Goal: Navigation & Orientation: Find specific page/section

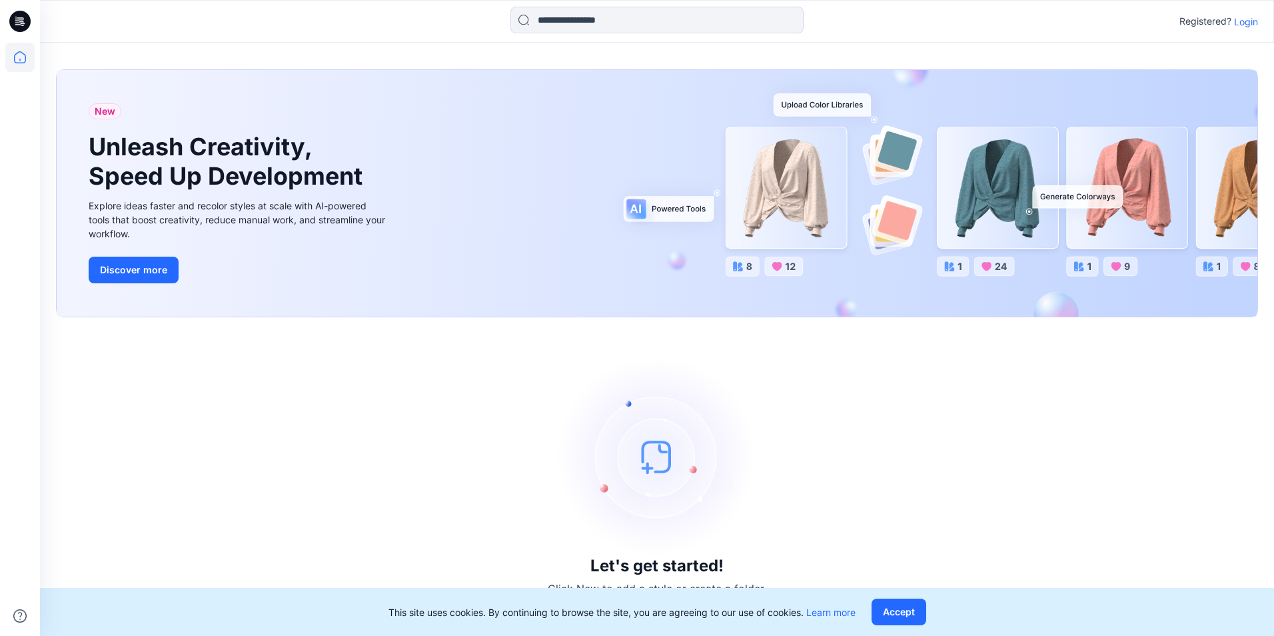
click at [1253, 15] on p "Login" at bounding box center [1246, 22] width 24 height 14
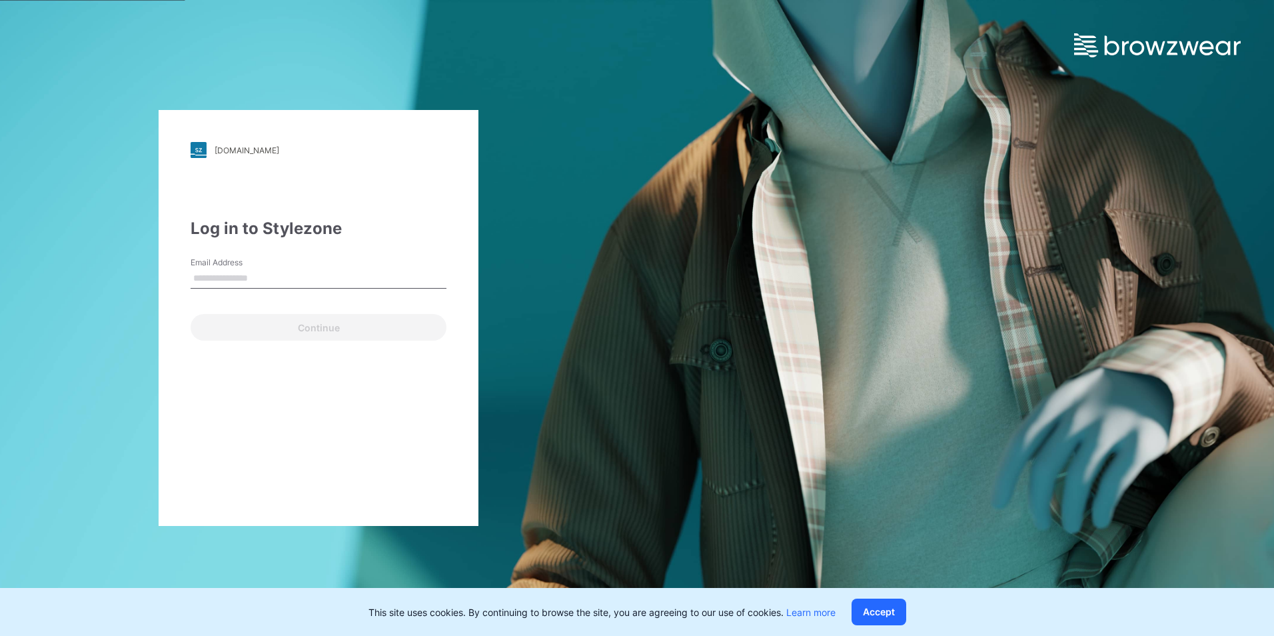
click at [219, 279] on input "Email Address" at bounding box center [319, 279] width 256 height 20
type input "**********"
click at [332, 273] on input "**********" at bounding box center [319, 279] width 256 height 20
drag, startPoint x: 332, startPoint y: 273, endPoint x: 125, endPoint y: 273, distance: 207.3
click at [137, 271] on div "**********" at bounding box center [318, 318] width 637 height 636
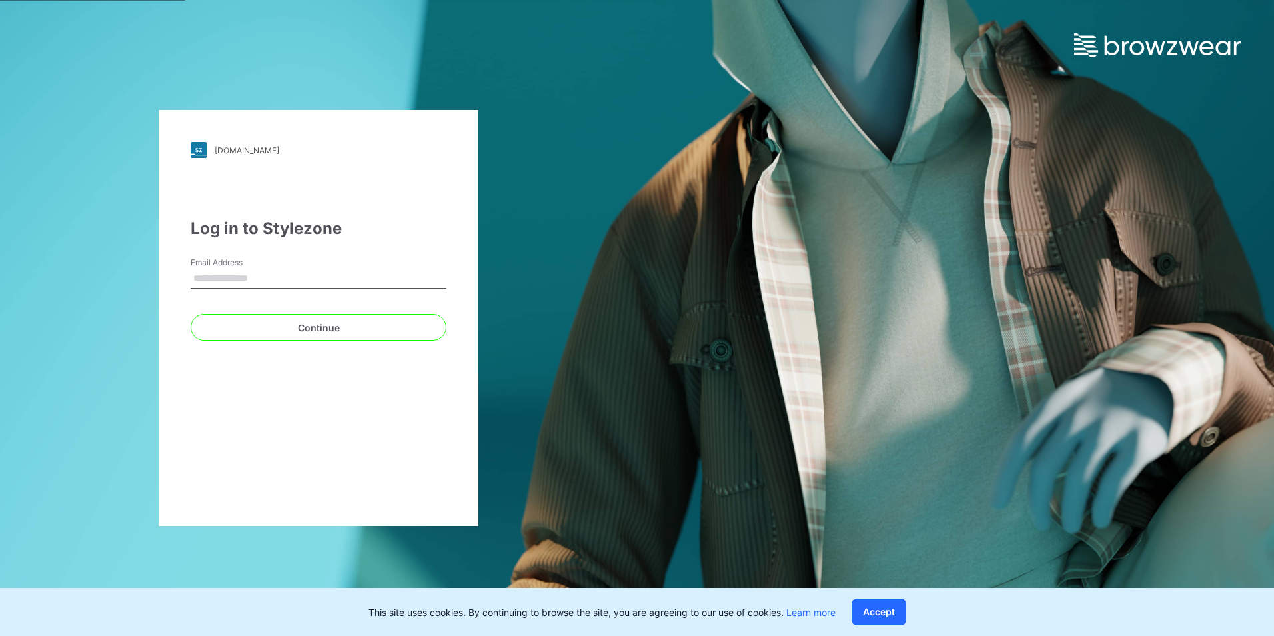
type input "*"
click at [204, 279] on input "Email Address" at bounding box center [319, 279] width 256 height 20
type input "**********"
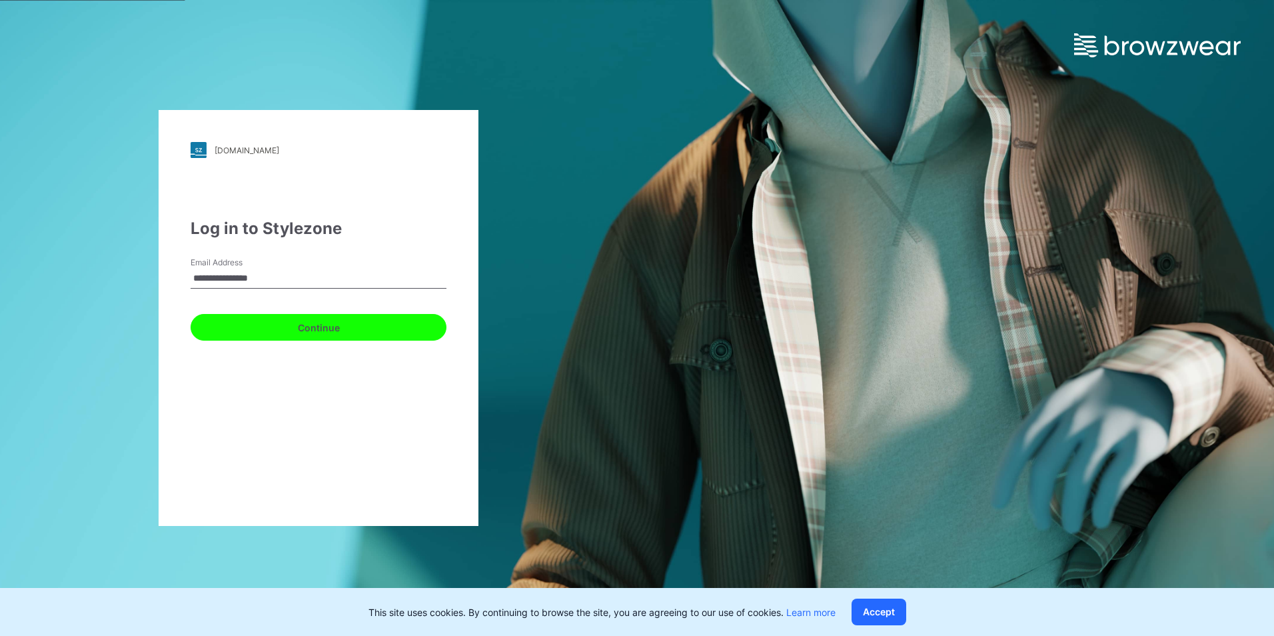
click at [266, 325] on button "Continue" at bounding box center [319, 327] width 256 height 27
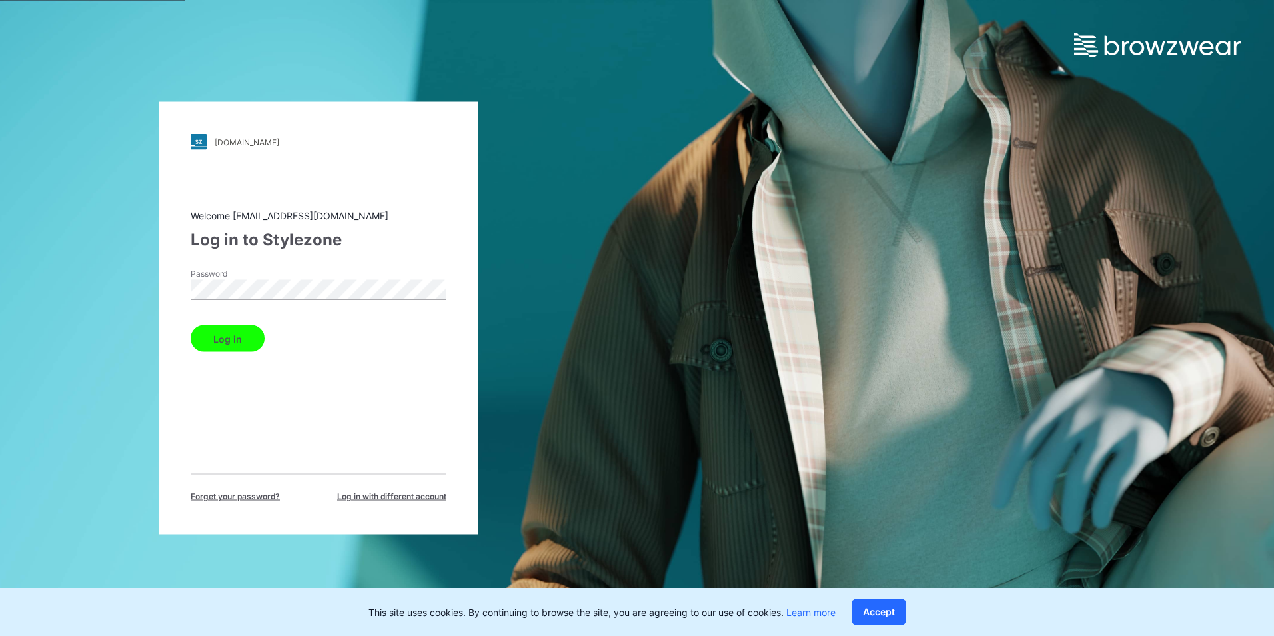
click at [191, 325] on button "Log in" at bounding box center [228, 338] width 74 height 27
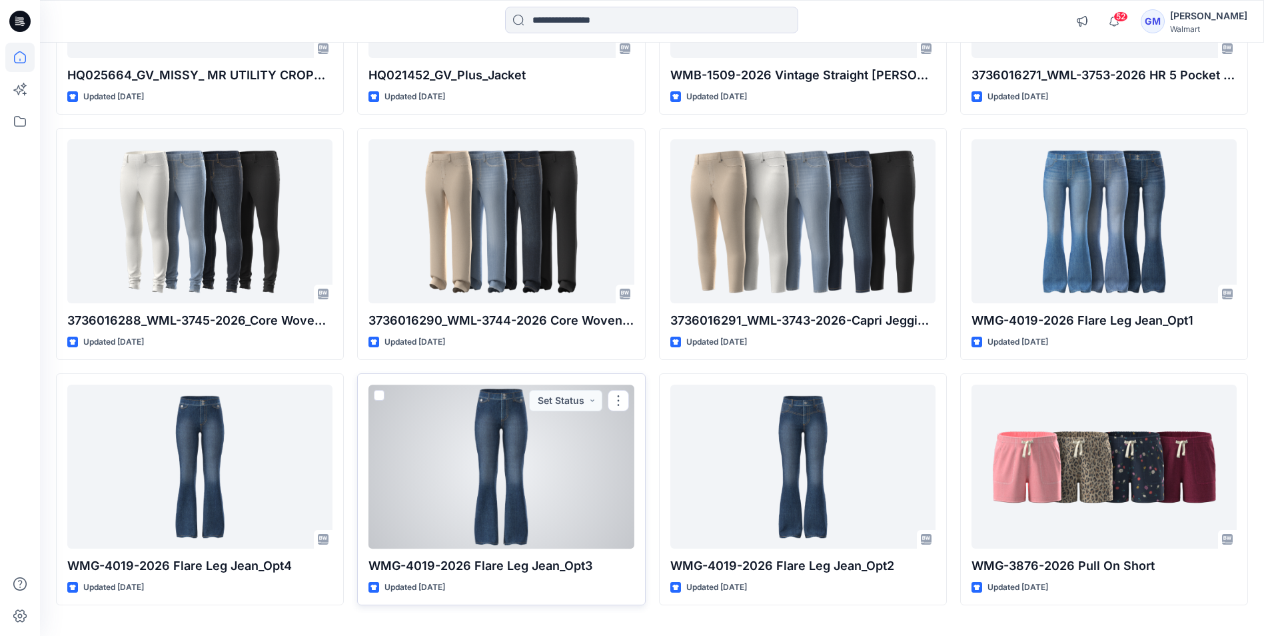
scroll to position [1809, 0]
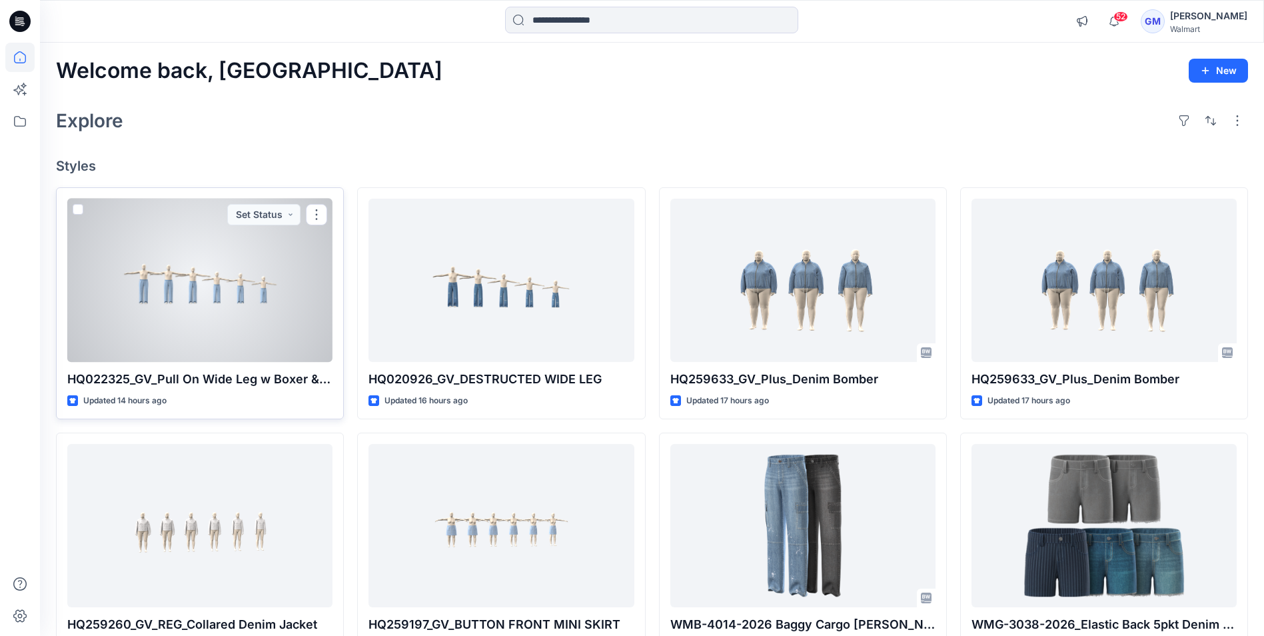
click at [222, 257] on div at bounding box center [199, 280] width 265 height 163
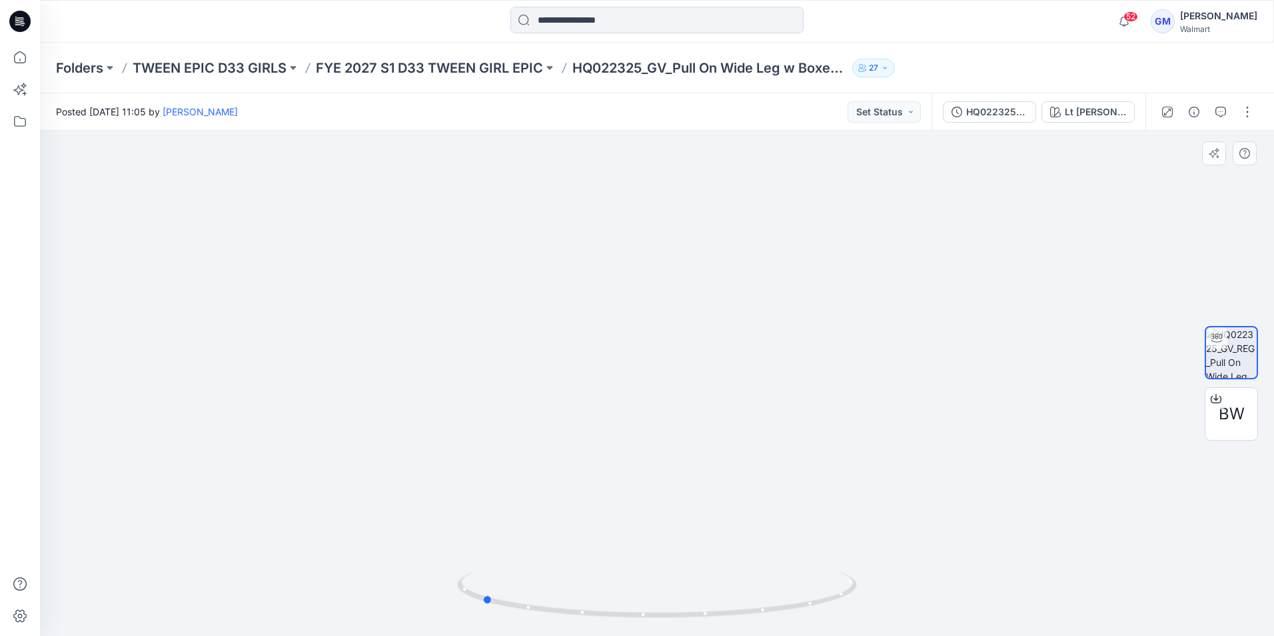
drag, startPoint x: 723, startPoint y: 617, endPoint x: 948, endPoint y: 580, distance: 227.7
click at [948, 580] on div at bounding box center [657, 383] width 1234 height 505
click at [19, 48] on icon at bounding box center [19, 57] width 29 height 29
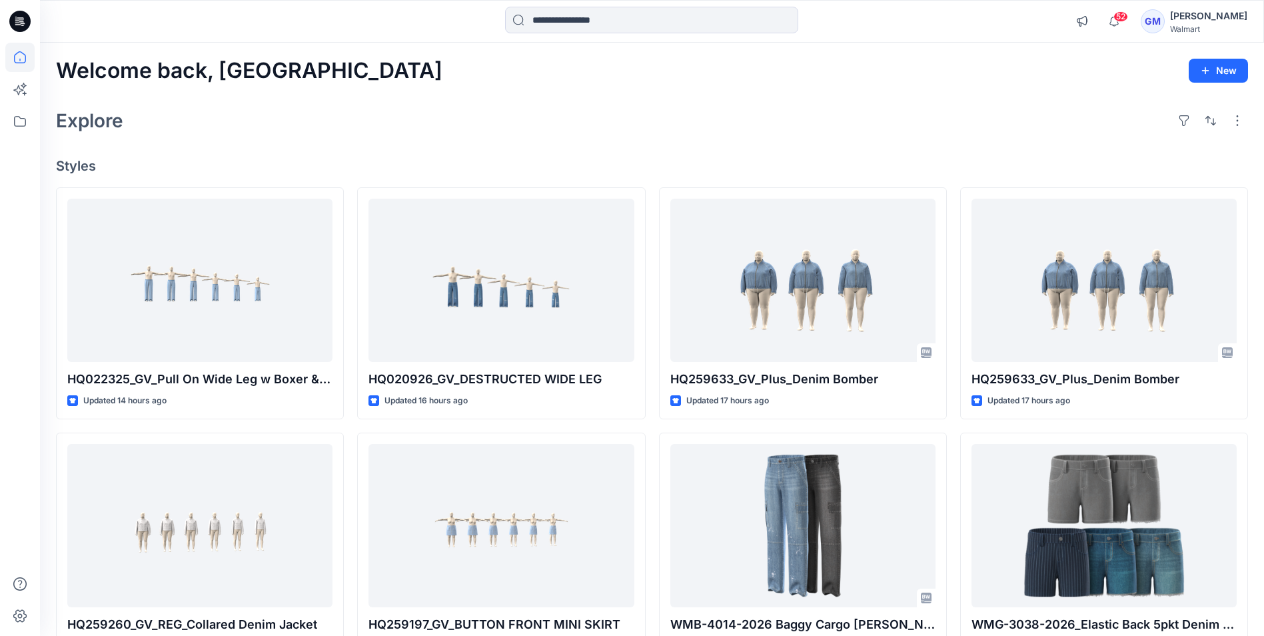
click at [1198, 17] on div "[PERSON_NAME]" at bounding box center [1208, 16] width 77 height 16
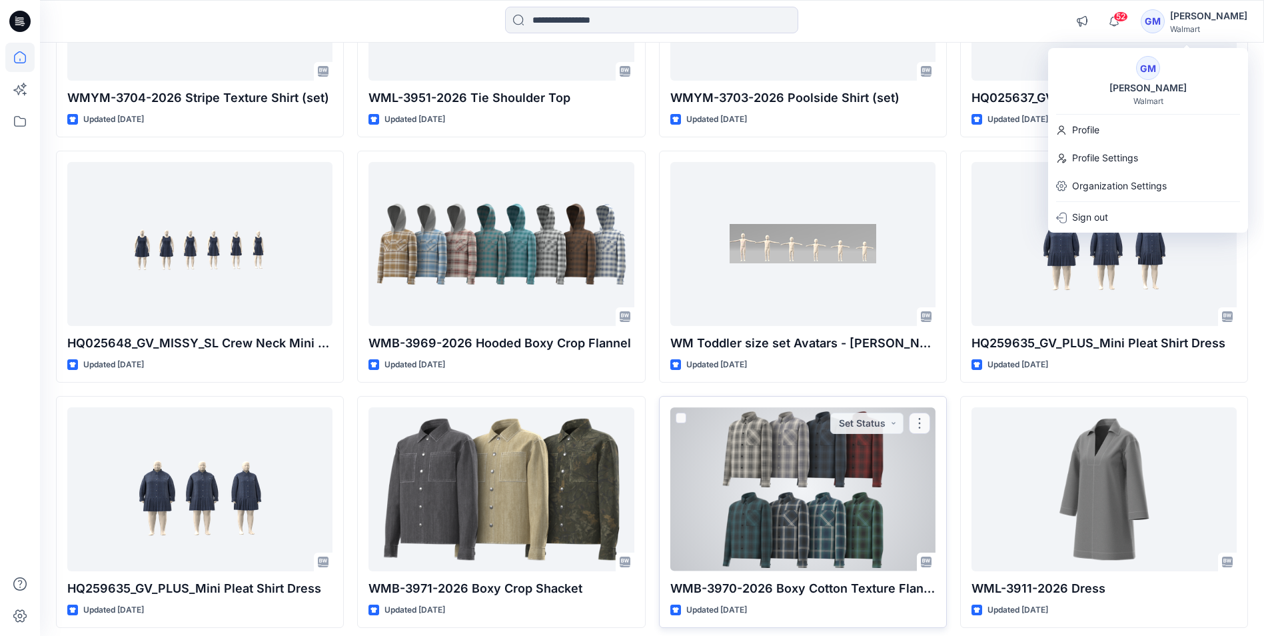
scroll to position [4705, 0]
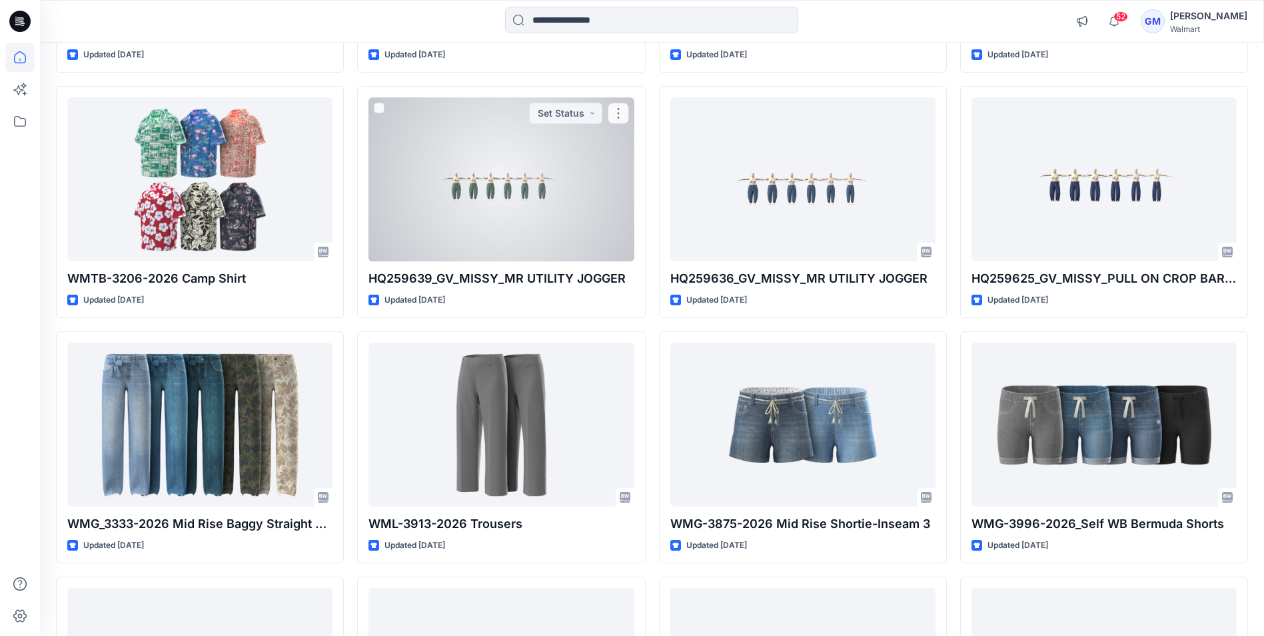
scroll to position [3011, 0]
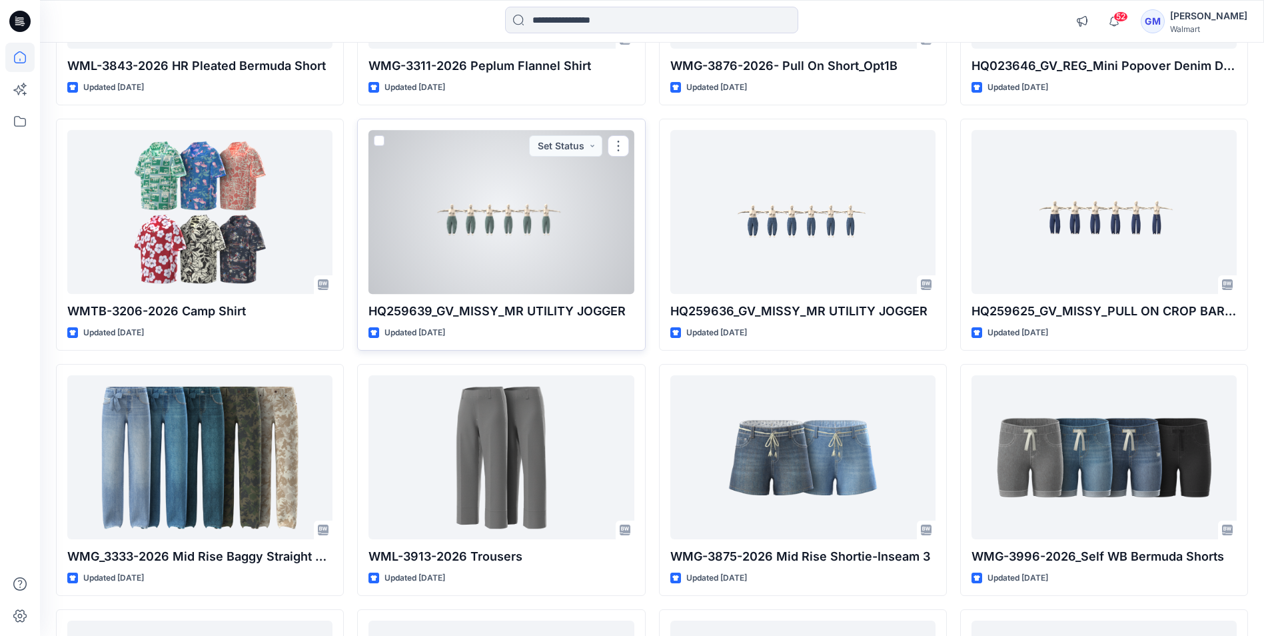
click at [529, 232] on div at bounding box center [501, 211] width 265 height 163
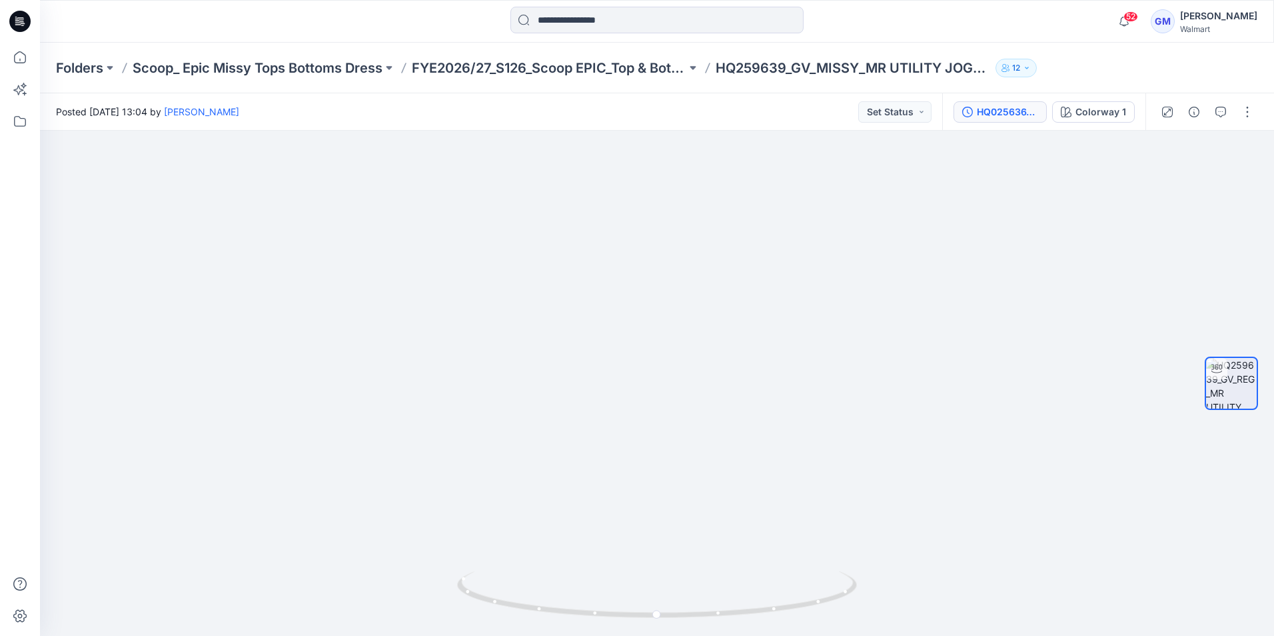
click at [1004, 115] on div "HQ025636_GV_COLLARLESS DENIM JACKET XS PM_Colorway 1_Front" at bounding box center [1007, 112] width 61 height 15
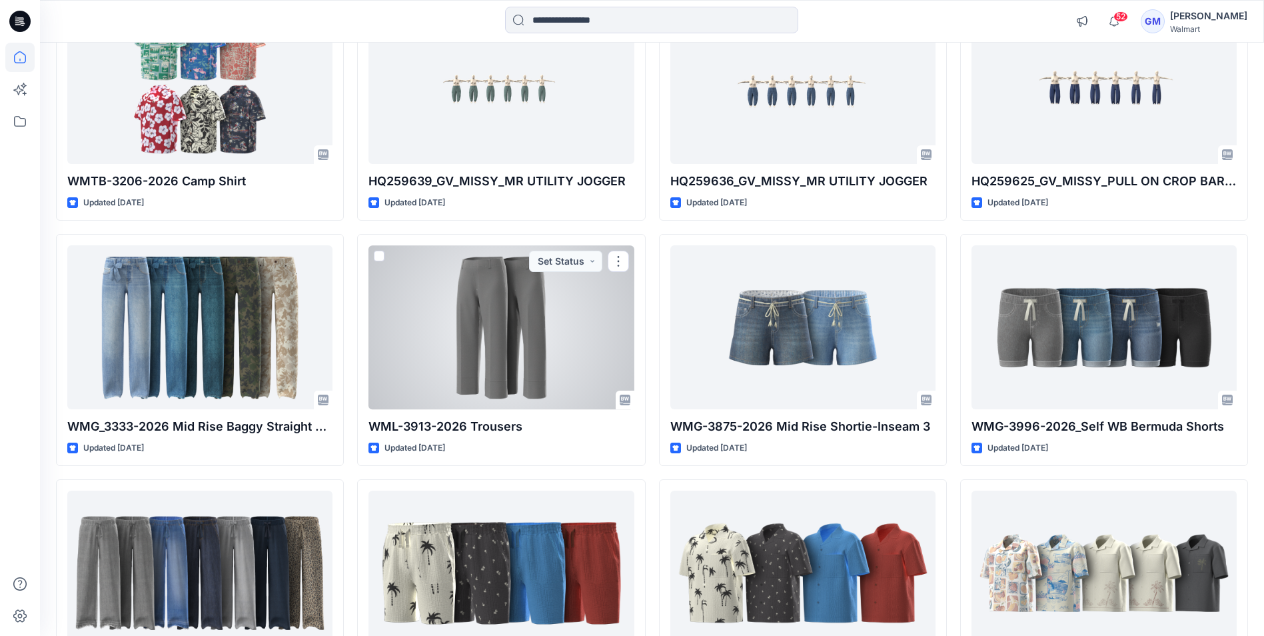
scroll to position [3142, 0]
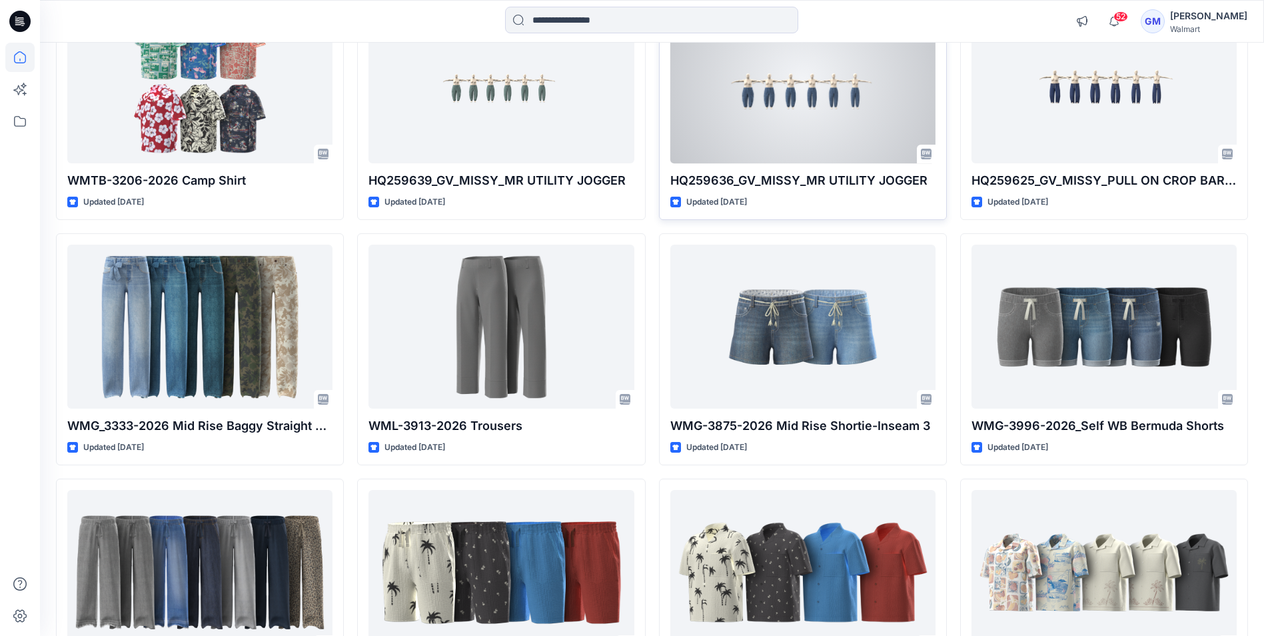
click at [835, 120] on div at bounding box center [803, 80] width 265 height 163
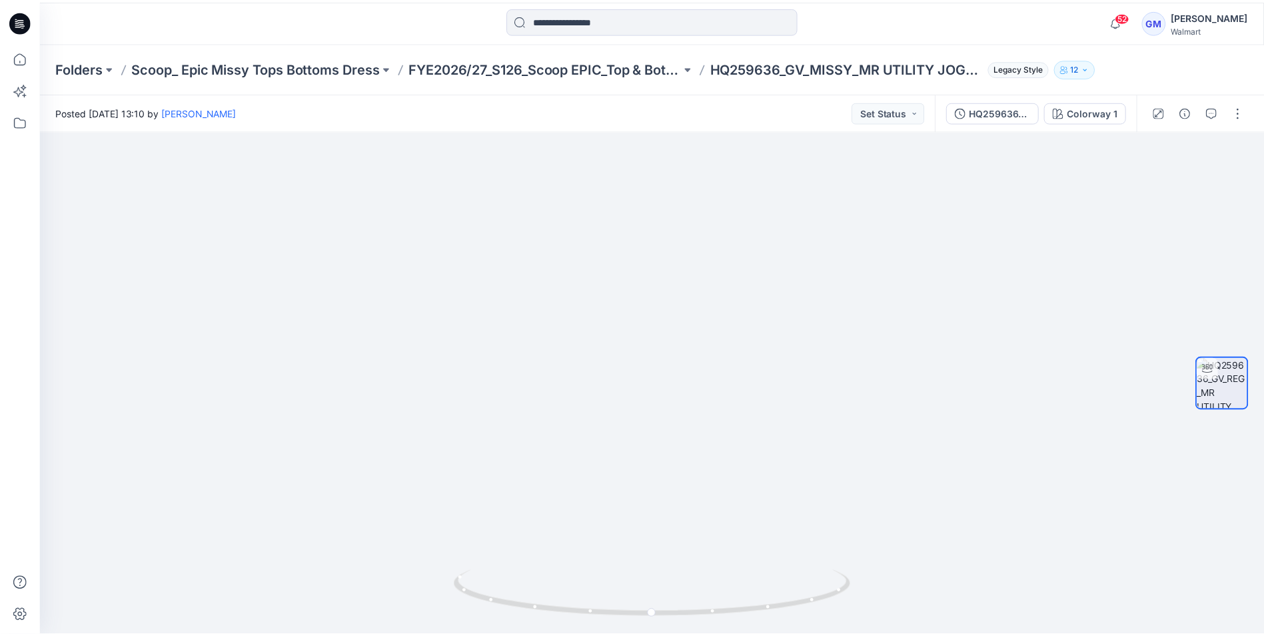
scroll to position [3142, 0]
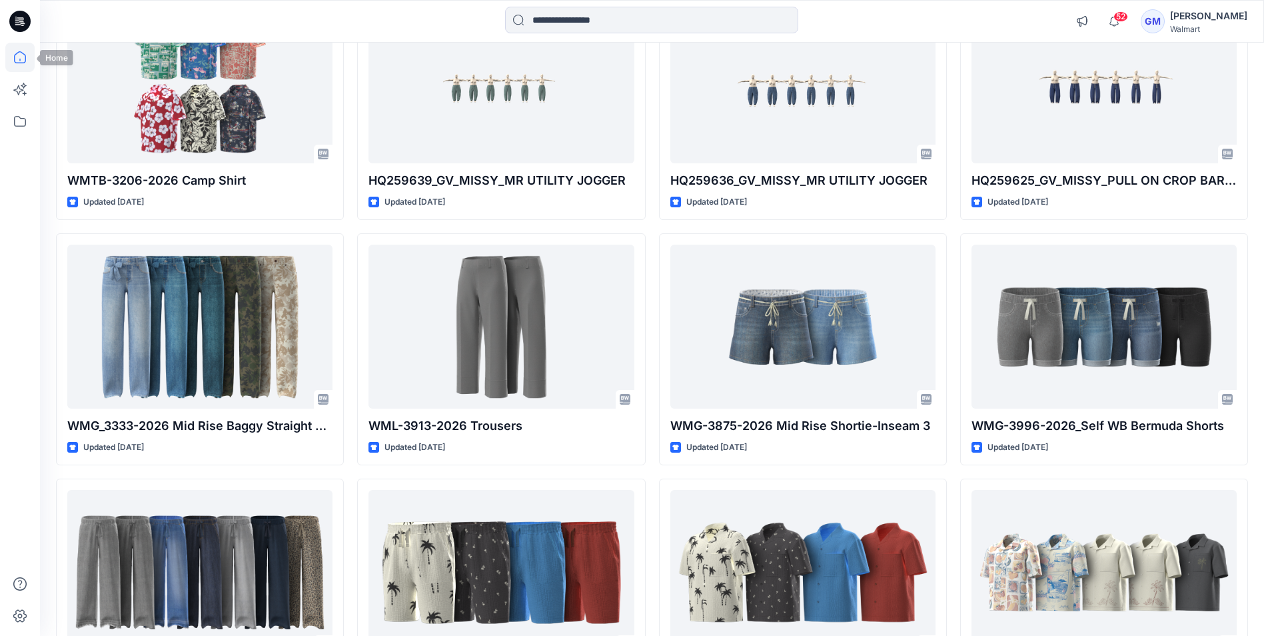
click at [25, 60] on icon at bounding box center [19, 57] width 29 height 29
